Goal: Task Accomplishment & Management: Use online tool/utility

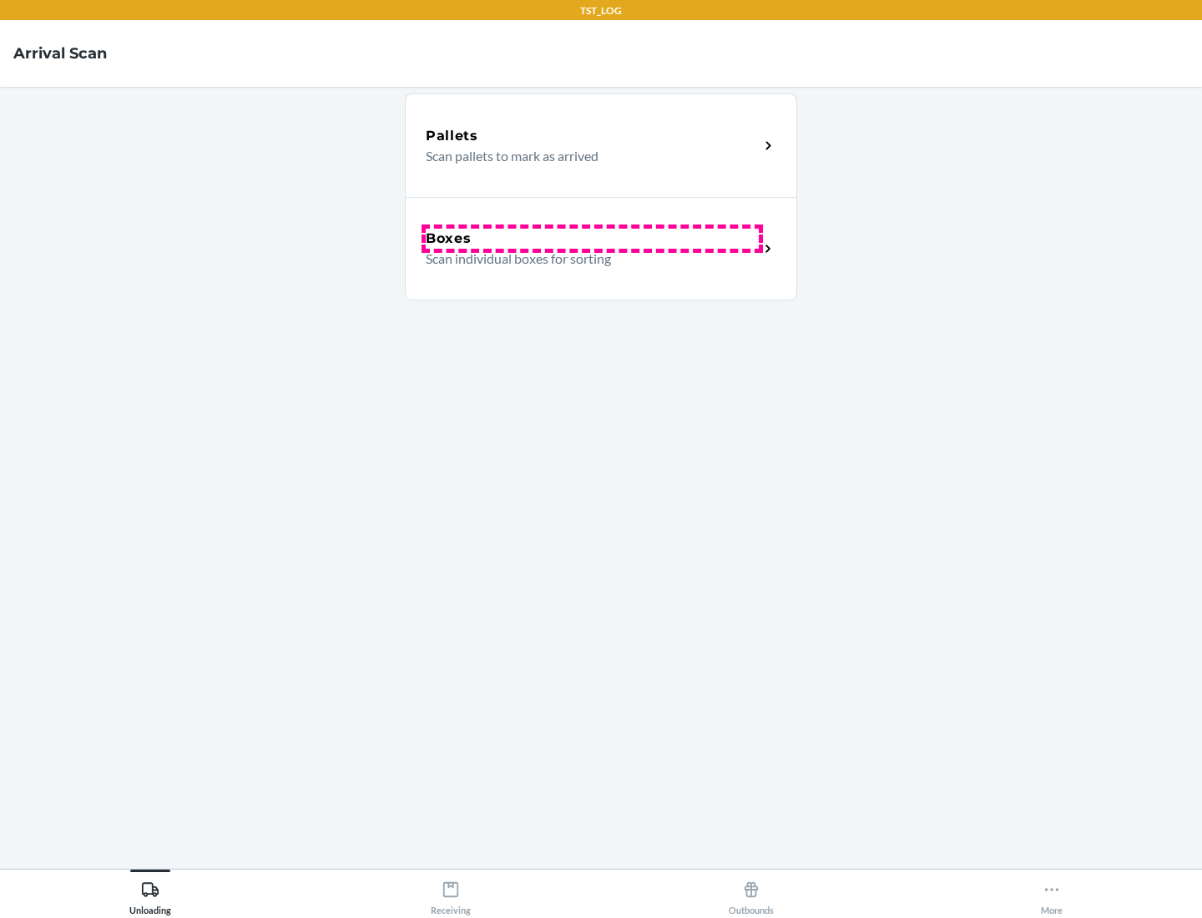
click at [592, 239] on div "Boxes" at bounding box center [592, 239] width 333 height 20
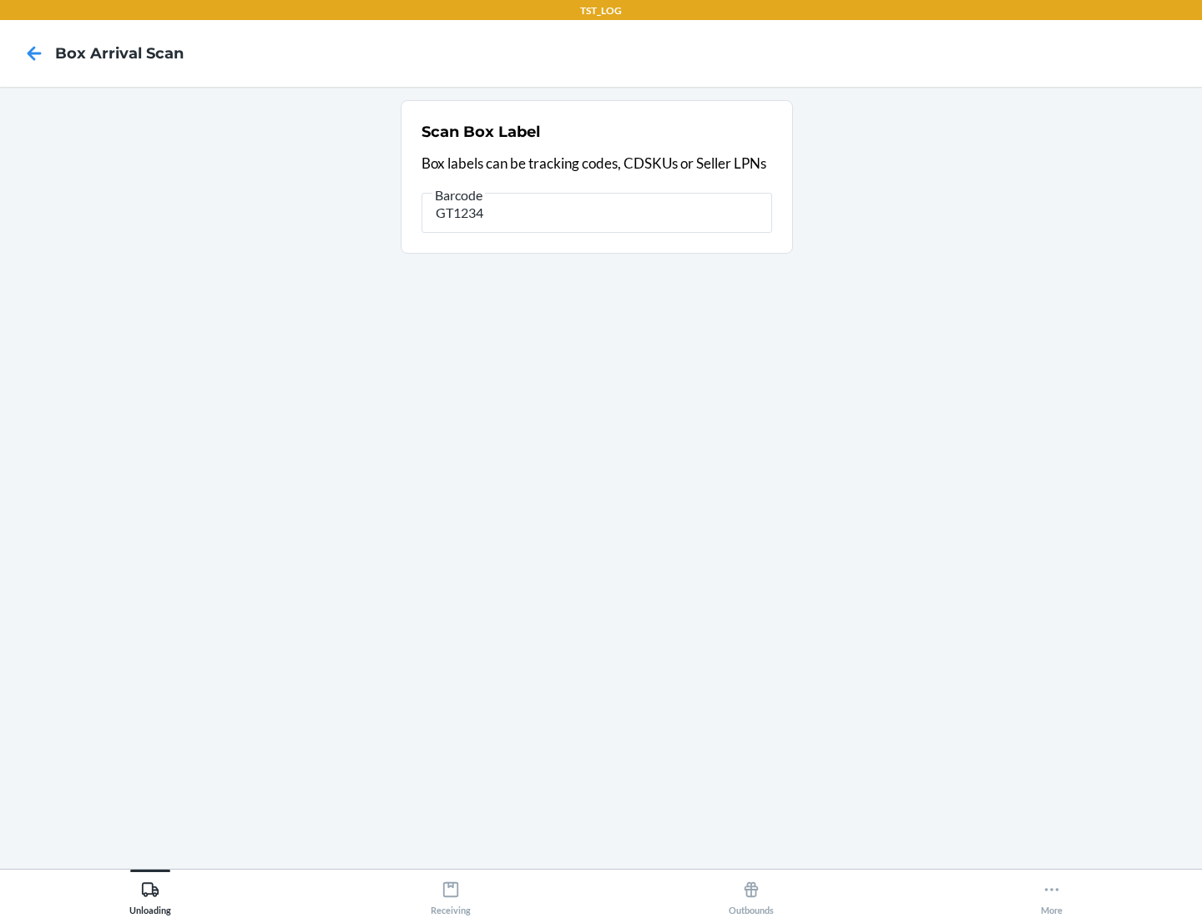
type input "GT1234"
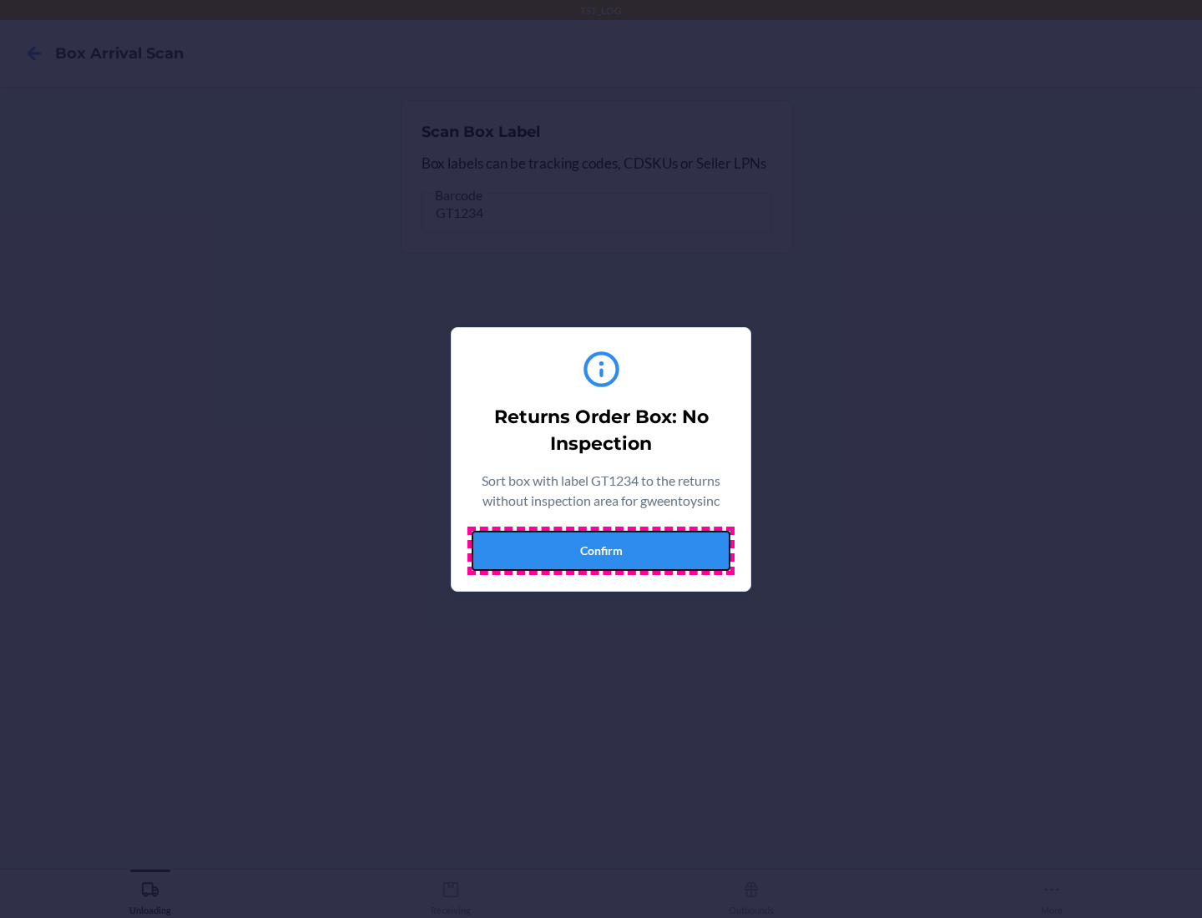
click at [601, 550] on button "Confirm" at bounding box center [601, 551] width 259 height 40
